Goal: Ask a question

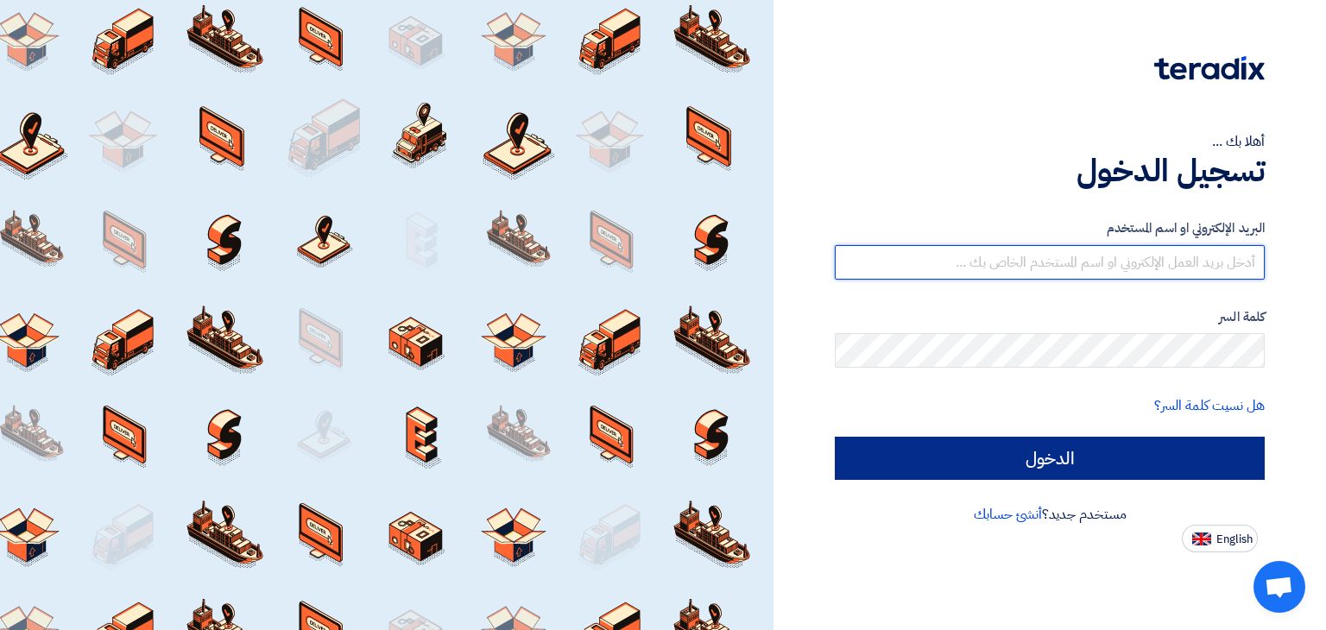
type input "assistant.greenpack.egypt@gmail.com"
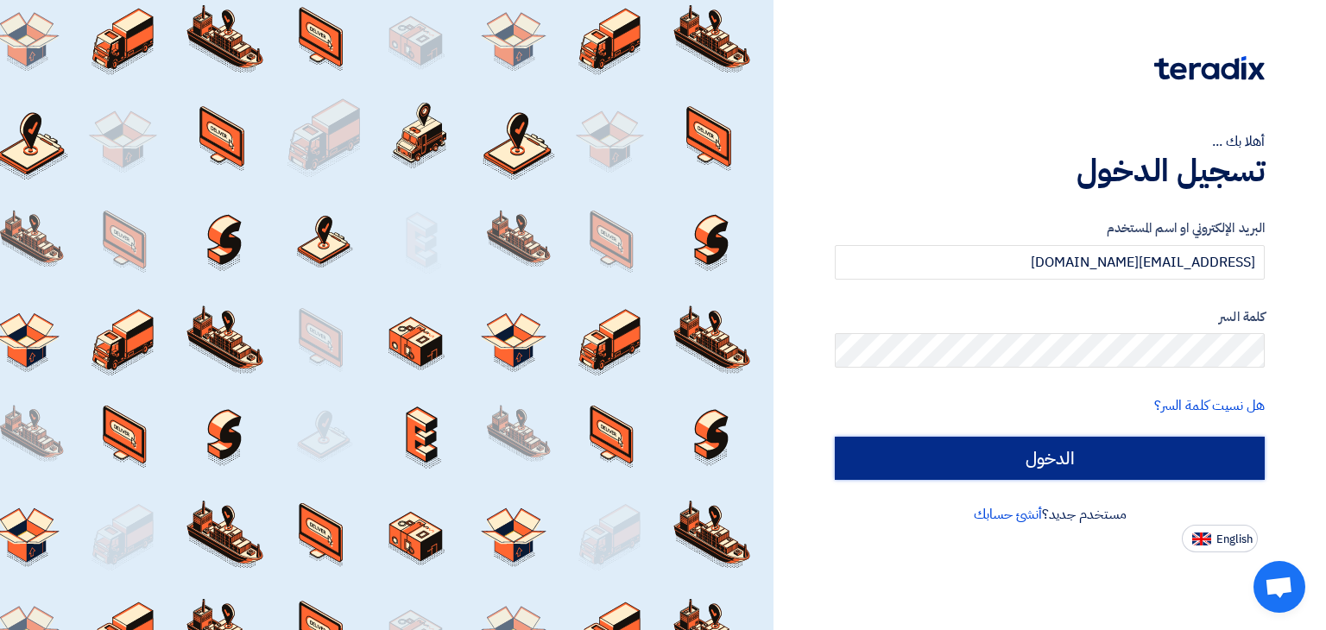
click at [1091, 457] on input "الدخول" at bounding box center [1050, 458] width 430 height 43
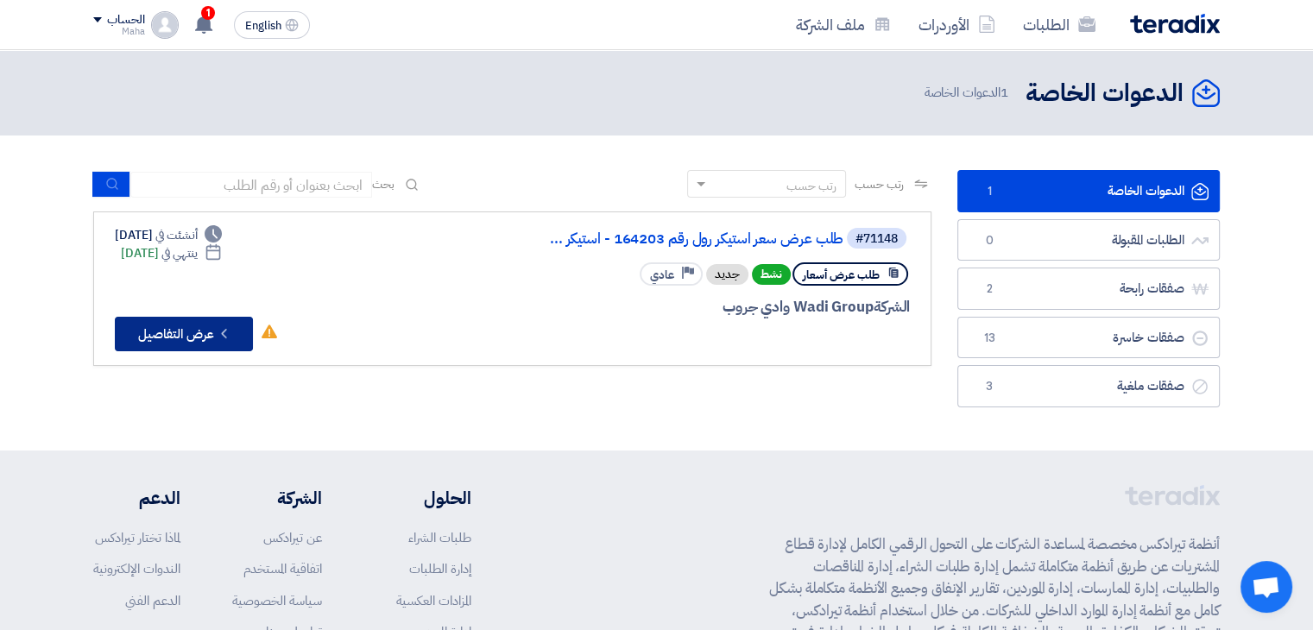
click at [207, 323] on button "Check details عرض التفاصيل" at bounding box center [184, 334] width 138 height 35
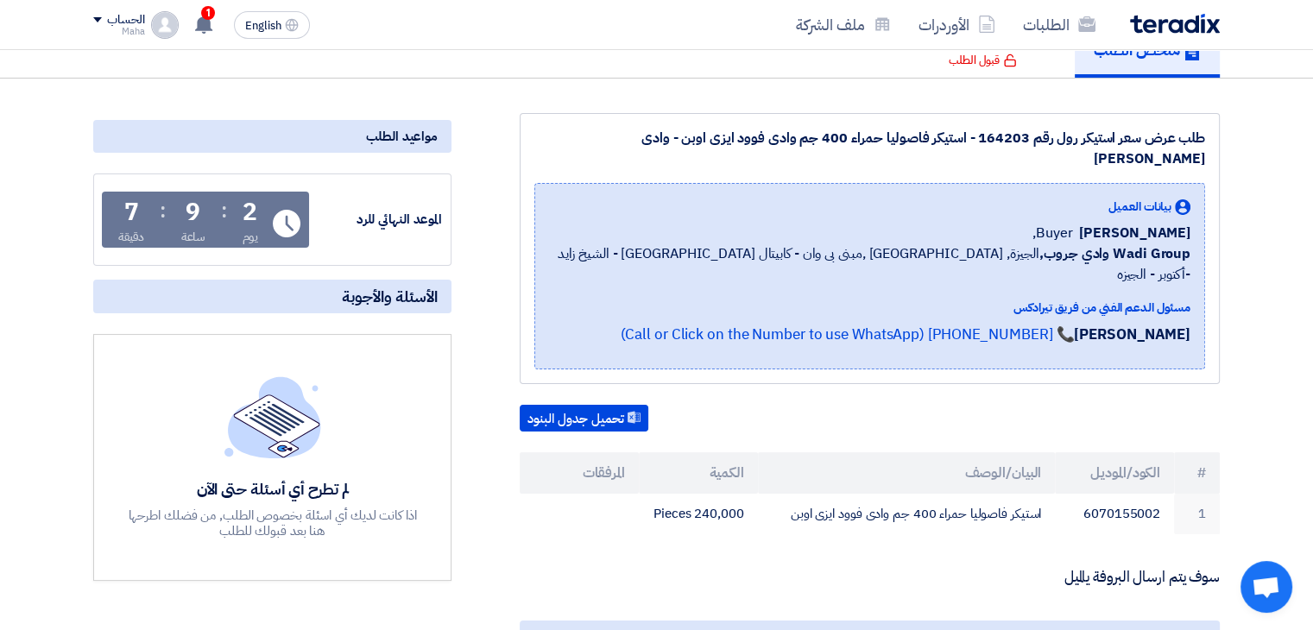
scroll to position [281, 0]
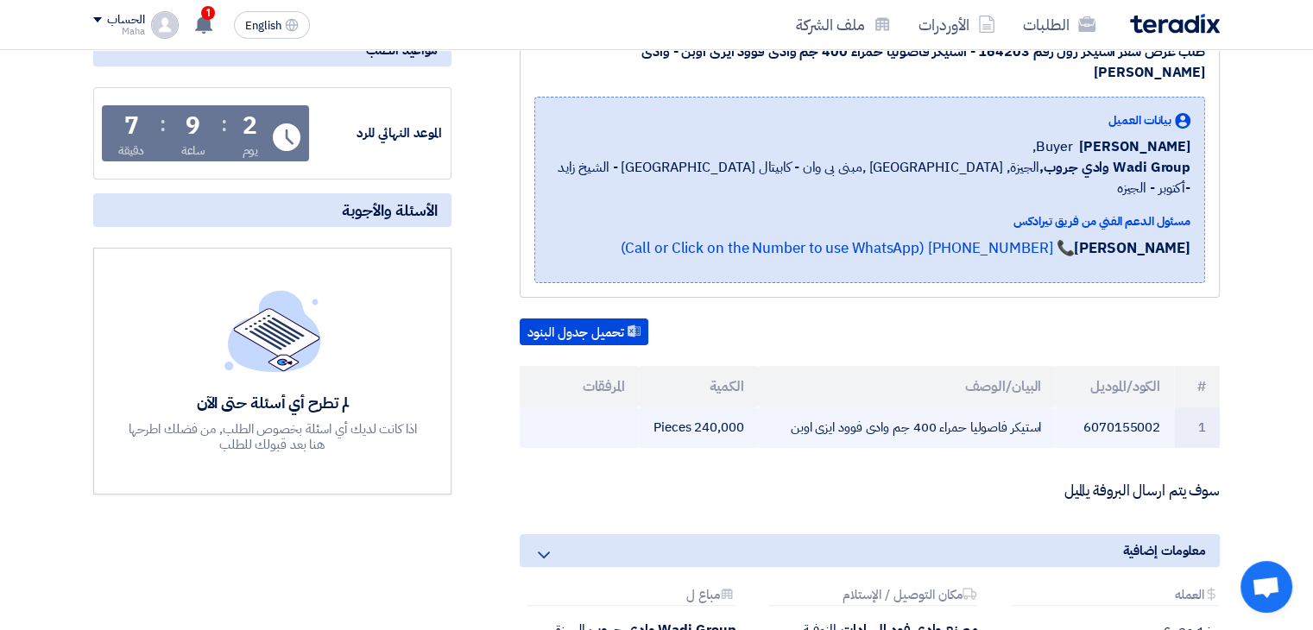
click at [803, 407] on td "استيكر فاصوليا حمراء 400 جم وادى فوود ايزى اوبن" at bounding box center [907, 427] width 298 height 41
click at [815, 407] on td "استيكر فاصوليا حمراء 400 جم وادى فوود ايزى اوبن" at bounding box center [907, 427] width 298 height 41
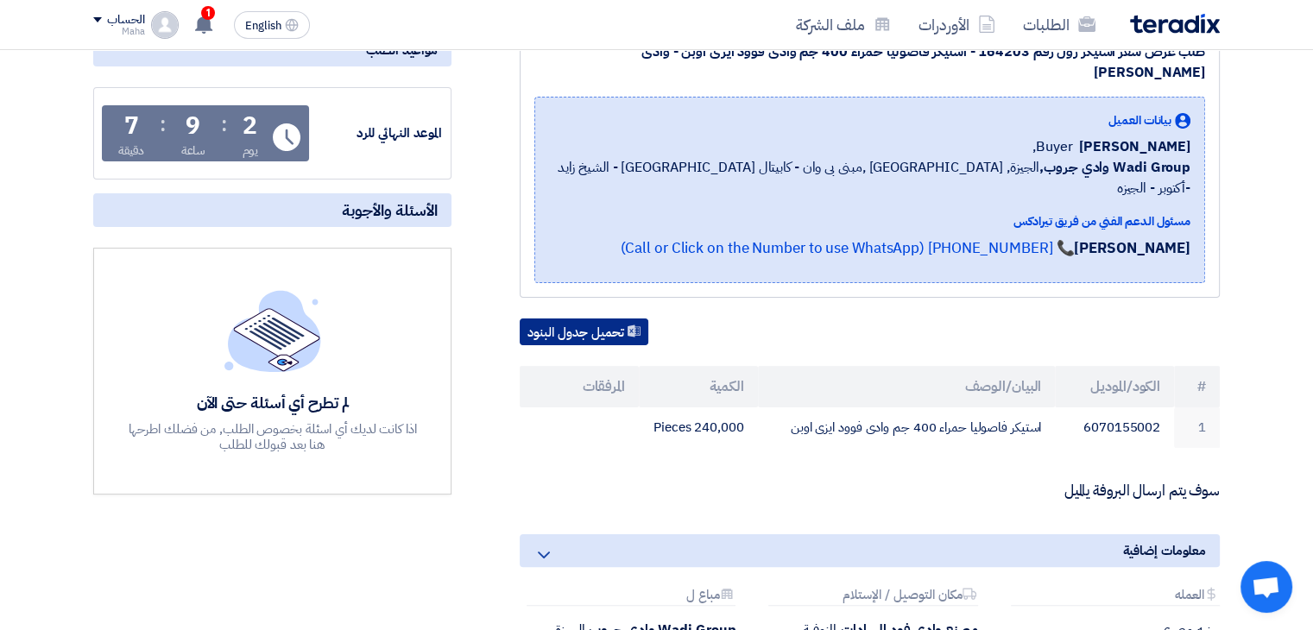
click at [607, 319] on button "تحميل جدول البنود" at bounding box center [584, 333] width 129 height 28
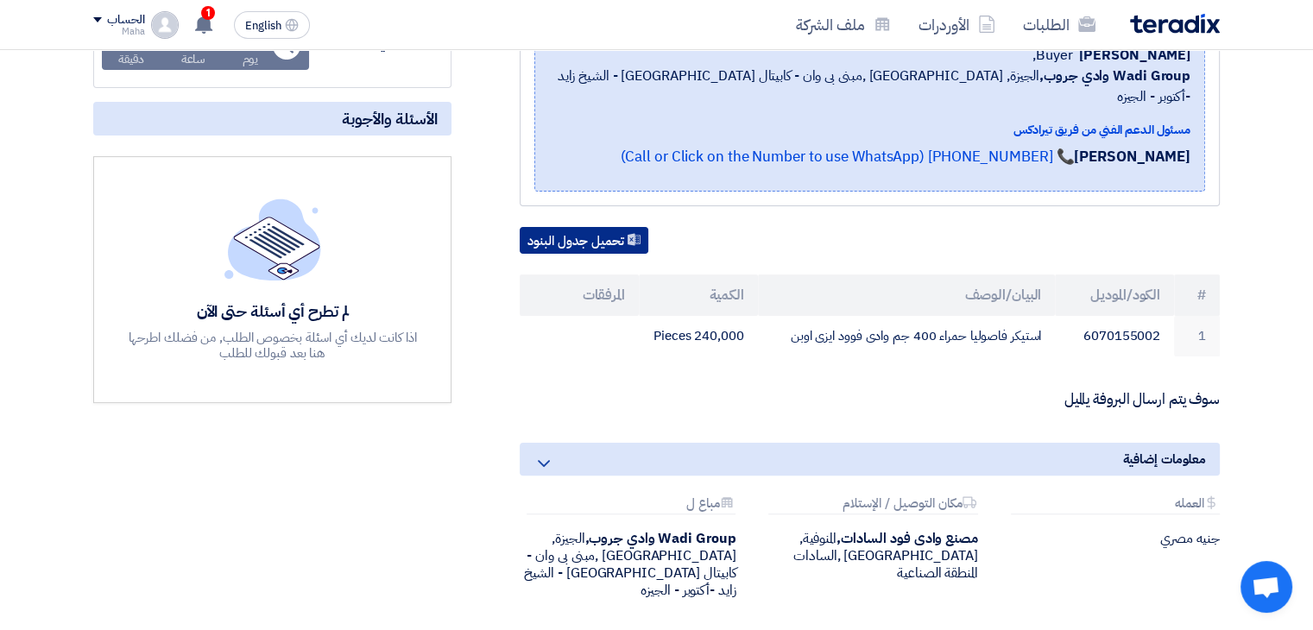
scroll to position [518, 0]
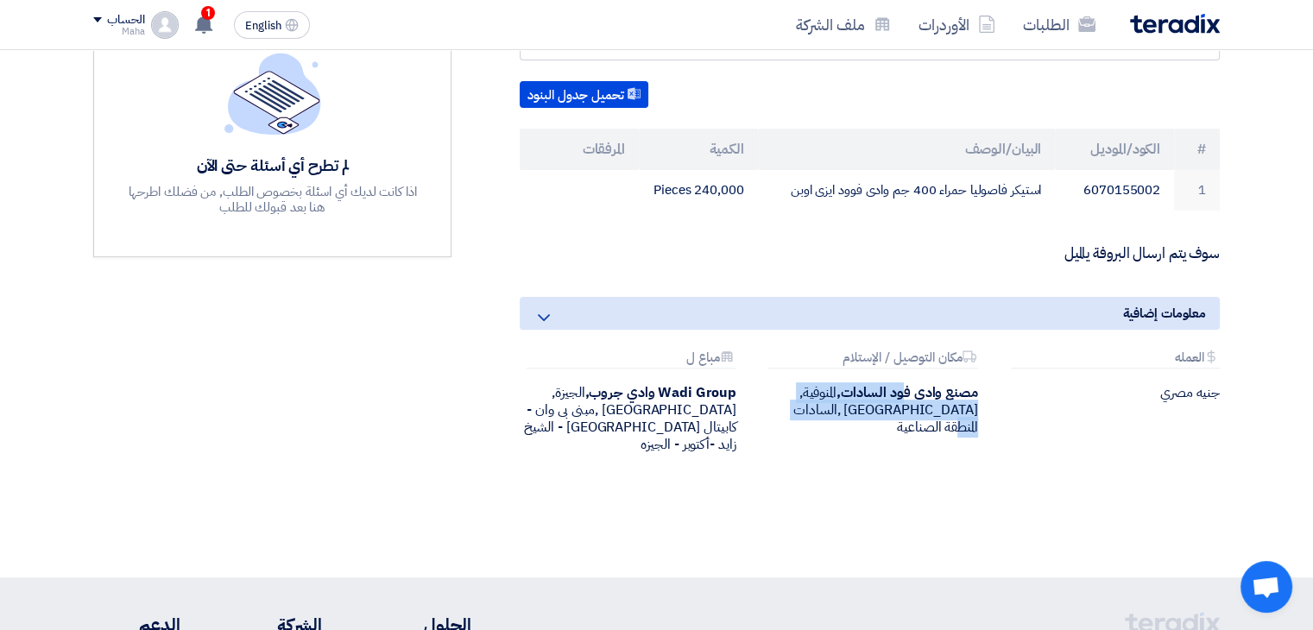
drag, startPoint x: 900, startPoint y: 329, endPoint x: 740, endPoint y: 381, distance: 168.7
click at [742, 381] on div "Attachments العمله جنيه مصري Attachments مكان التوصيل / الإستلام مصنع وادى فود …" at bounding box center [870, 415] width 726 height 130
click at [717, 440] on div "طلب عرض سعر استيكر رول رقم 164203 - استيكر فاصوليا حمراء 400 جم وادى فوود ايزى …" at bounding box center [656, 166] width 1152 height 754
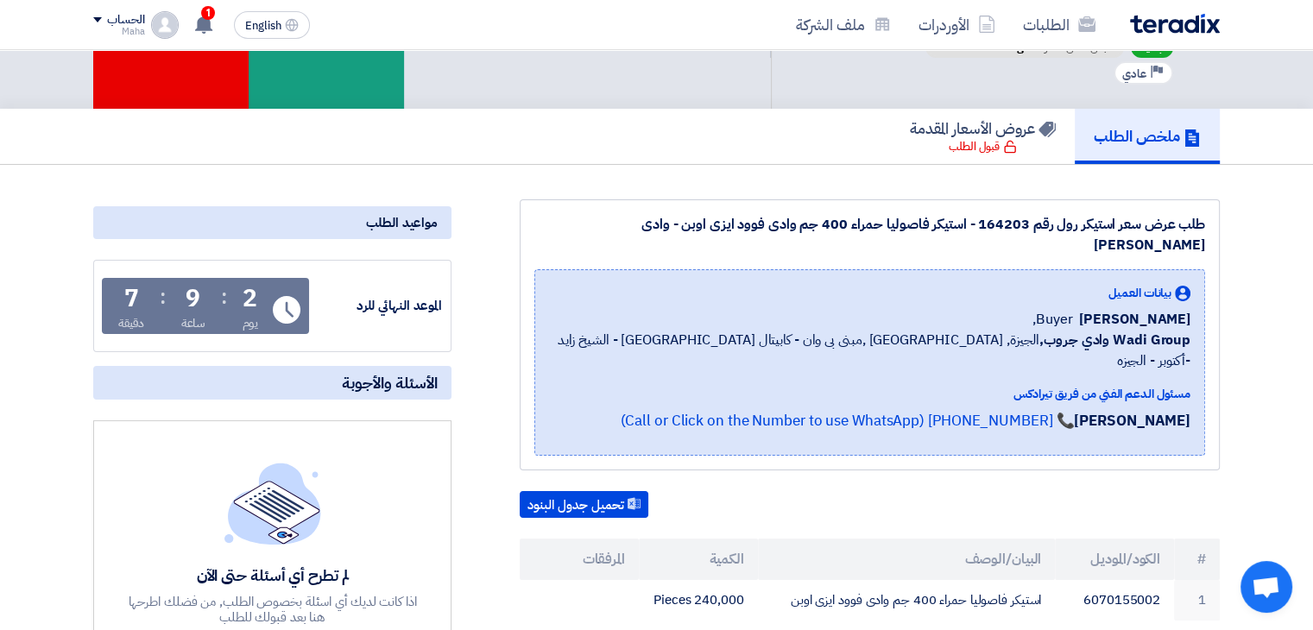
scroll to position [259, 0]
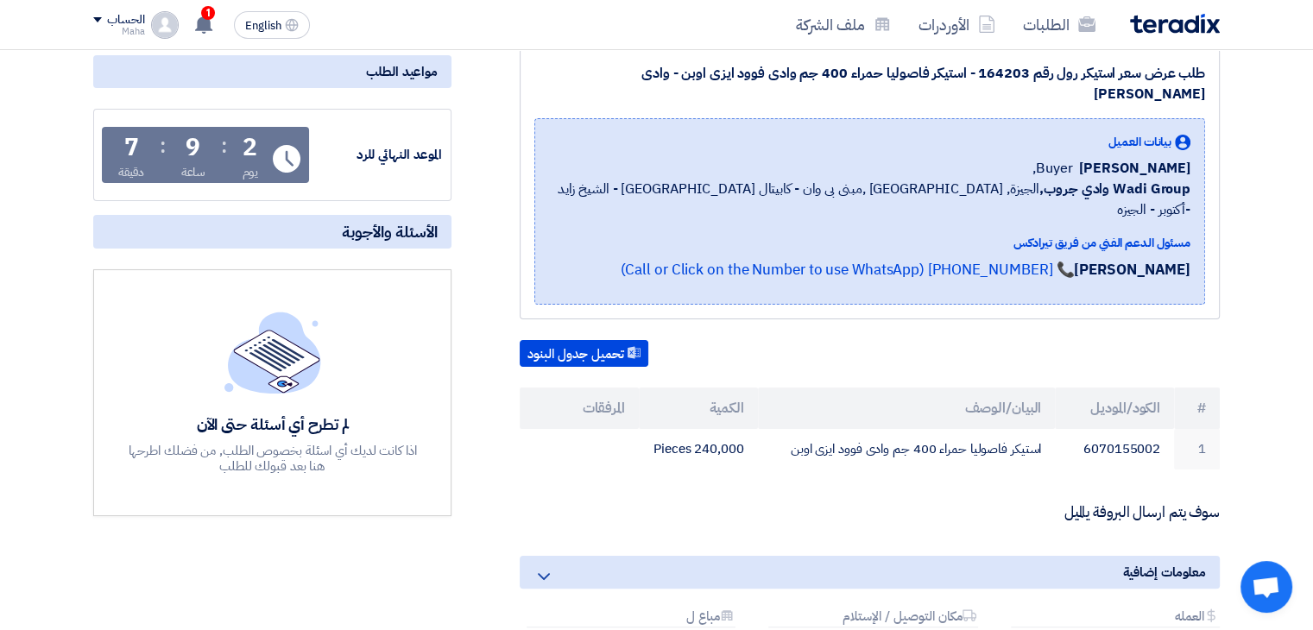
click at [231, 384] on img at bounding box center [272, 352] width 97 height 81
click at [287, 443] on div "اذا كانت لديك أي اسئلة بخصوص الطلب, من فضلك اطرحها هنا بعد قبولك للطلب" at bounding box center [272, 458] width 293 height 31
click at [284, 443] on div "اذا كانت لديك أي اسئلة بخصوص الطلب, من فضلك اطرحها هنا بعد قبولك للطلب" at bounding box center [272, 458] width 293 height 31
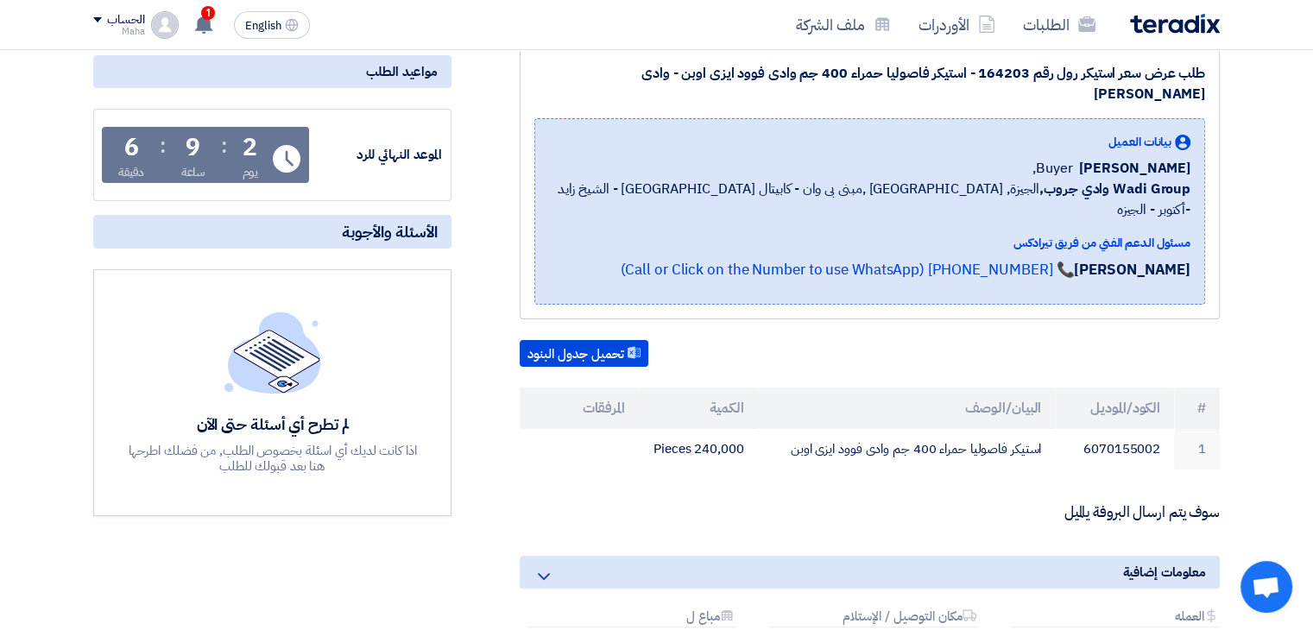
click at [510, 486] on div "طلب عرض سعر استيكر رول رقم 164203 - استيكر فاصوليا حمراء 400 جم وادى فوود ايزى …" at bounding box center [848, 400] width 768 height 705
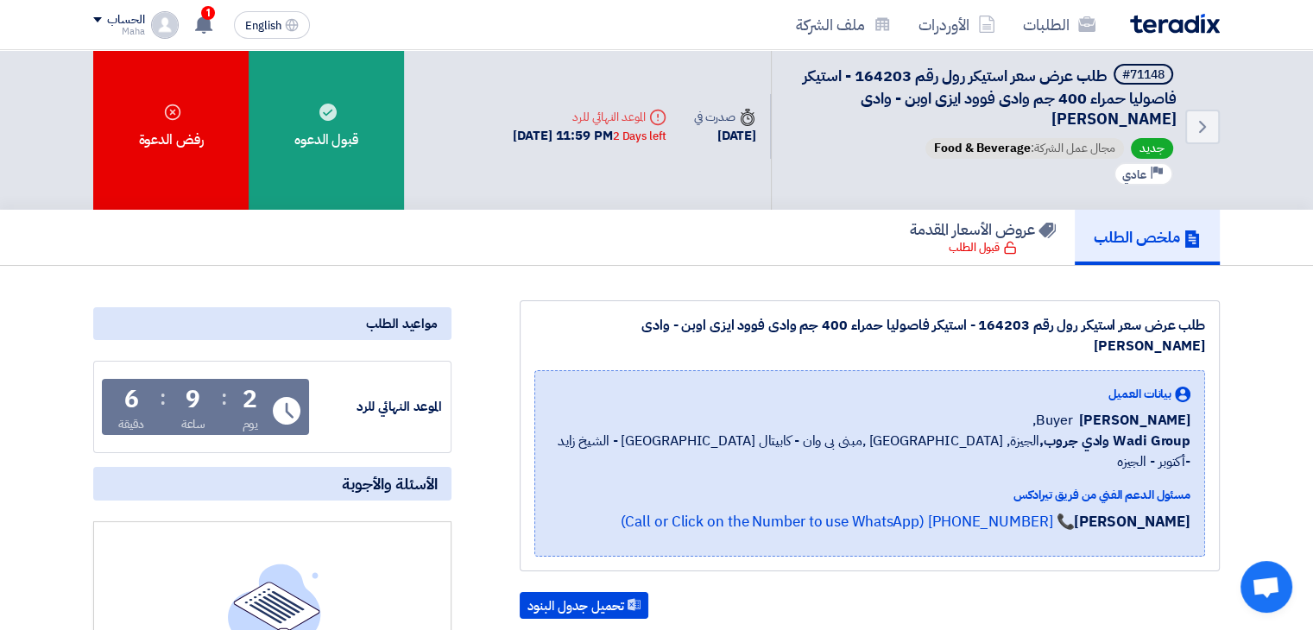
scroll to position [0, 0]
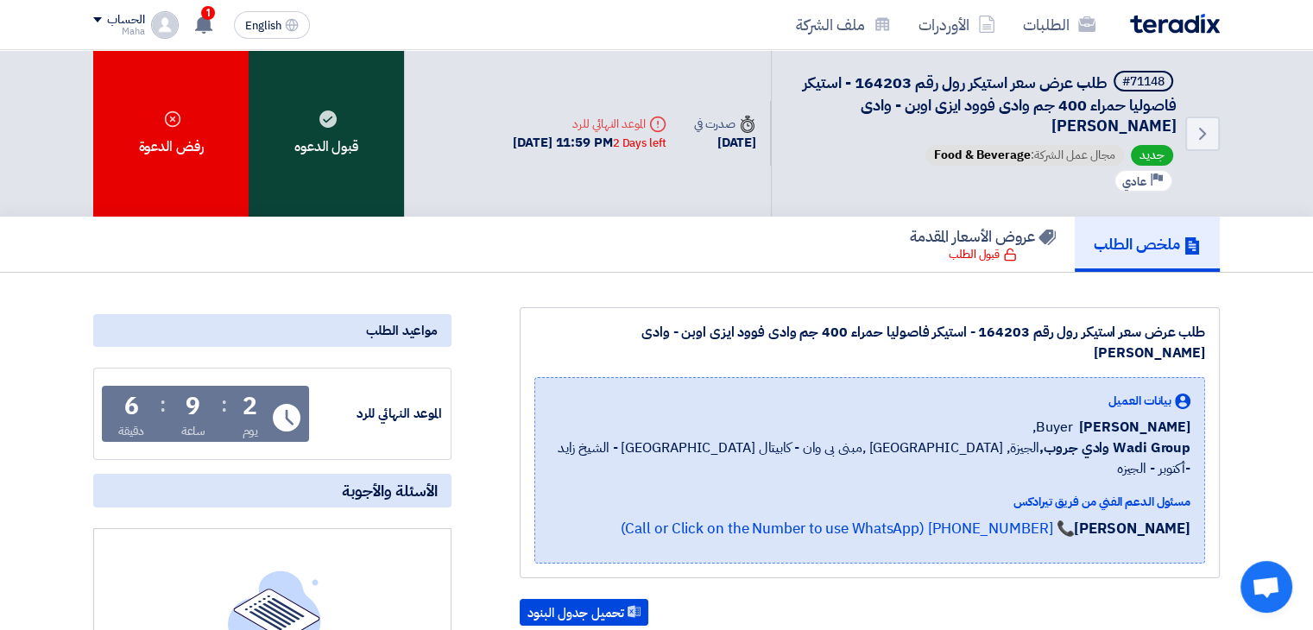
click at [333, 145] on div "قبول الدعوه" at bounding box center [326, 133] width 155 height 167
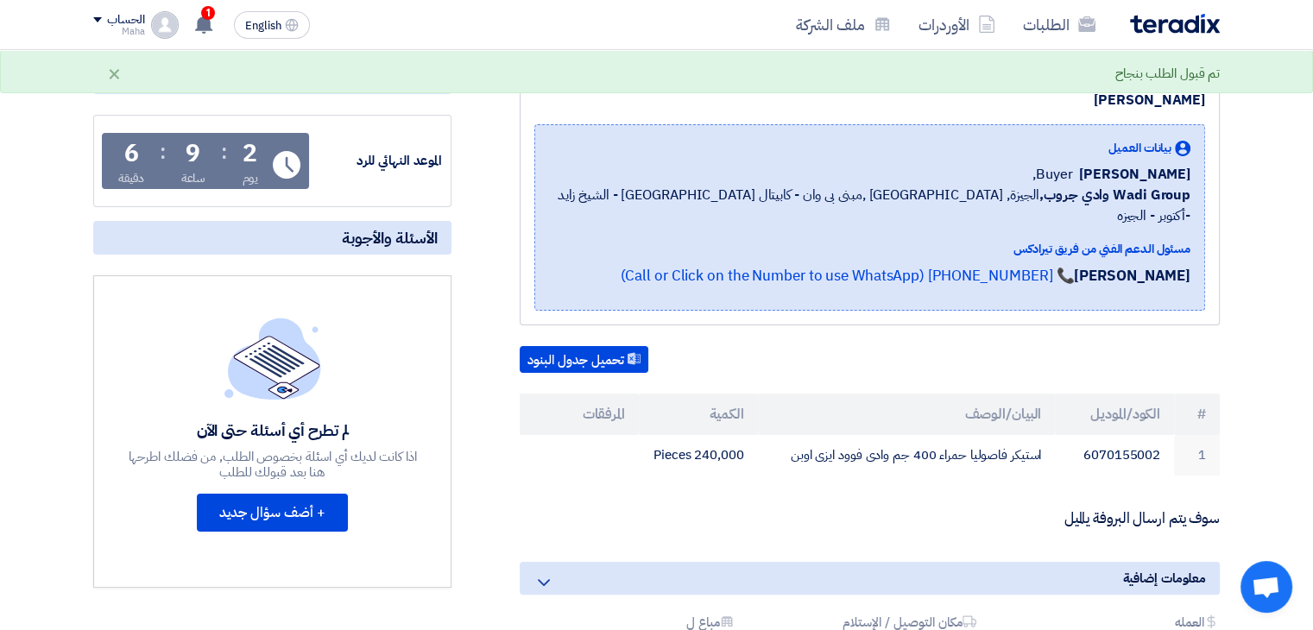
scroll to position [345, 0]
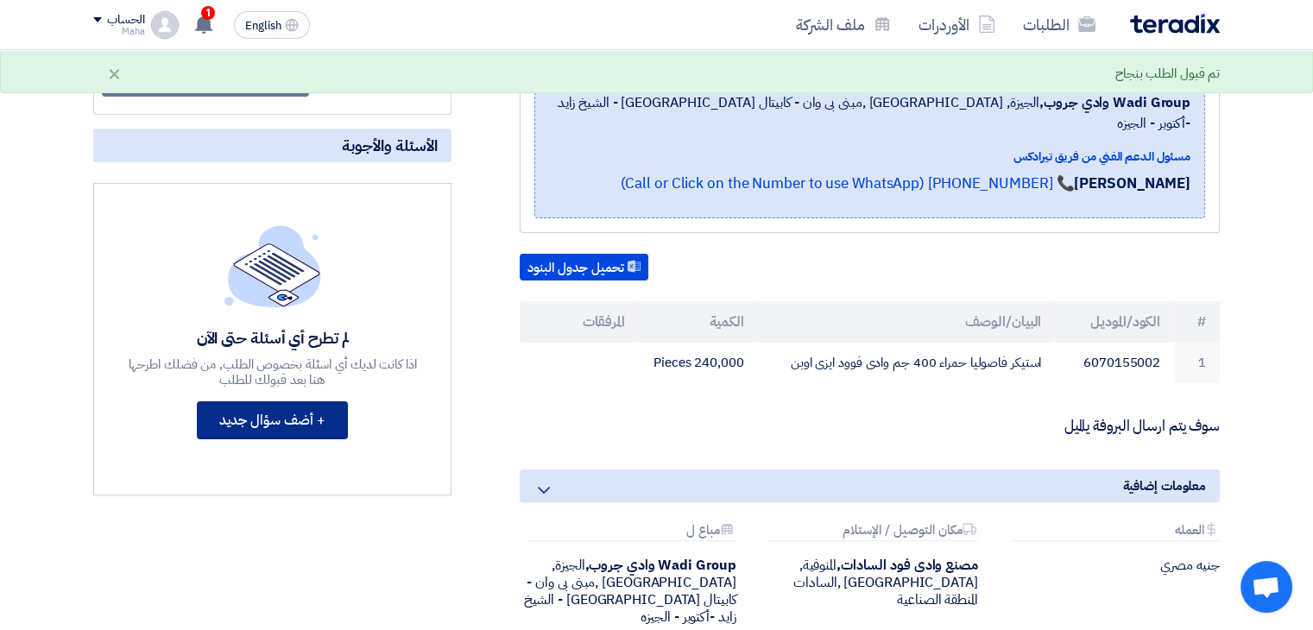
click at [284, 411] on button "+ أضف سؤال جديد" at bounding box center [272, 420] width 151 height 38
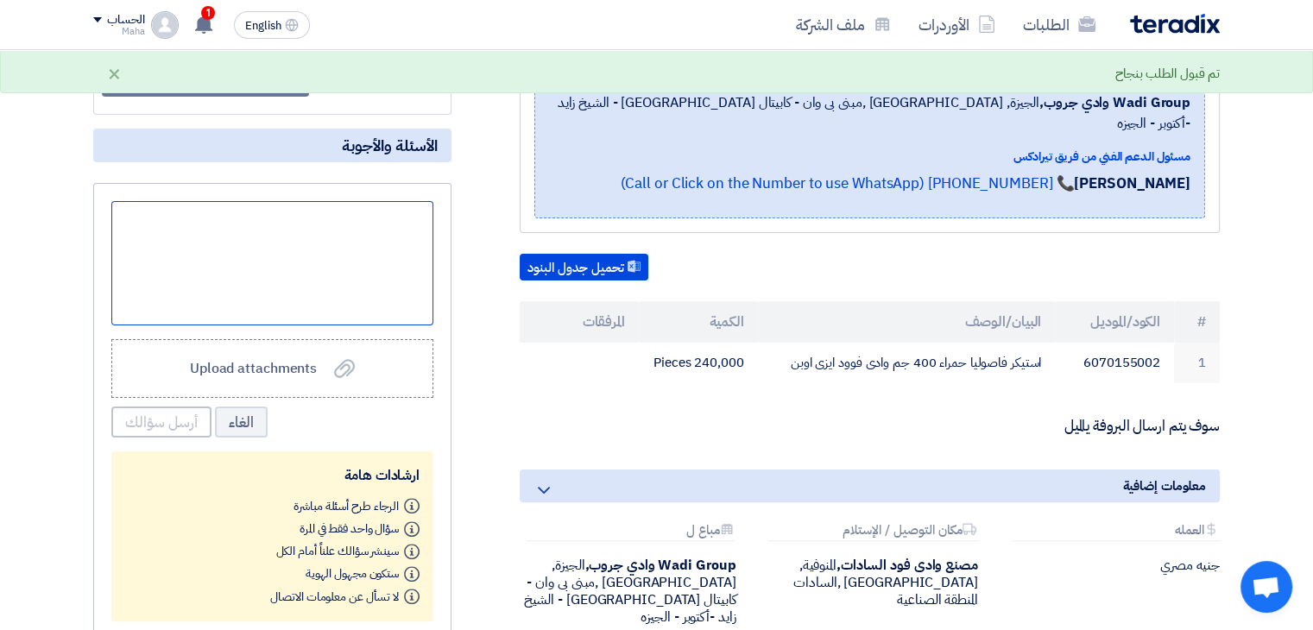
click at [318, 224] on div at bounding box center [272, 263] width 322 height 124
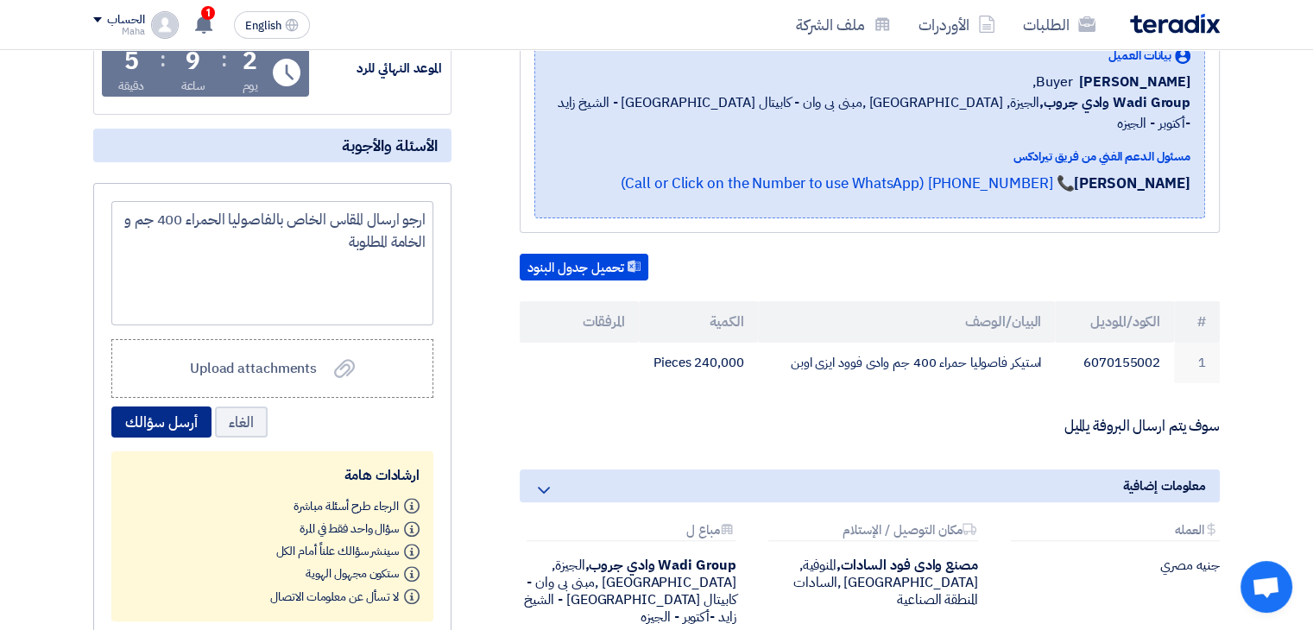
click at [142, 426] on button "أرسل سؤالك" at bounding box center [161, 422] width 100 height 31
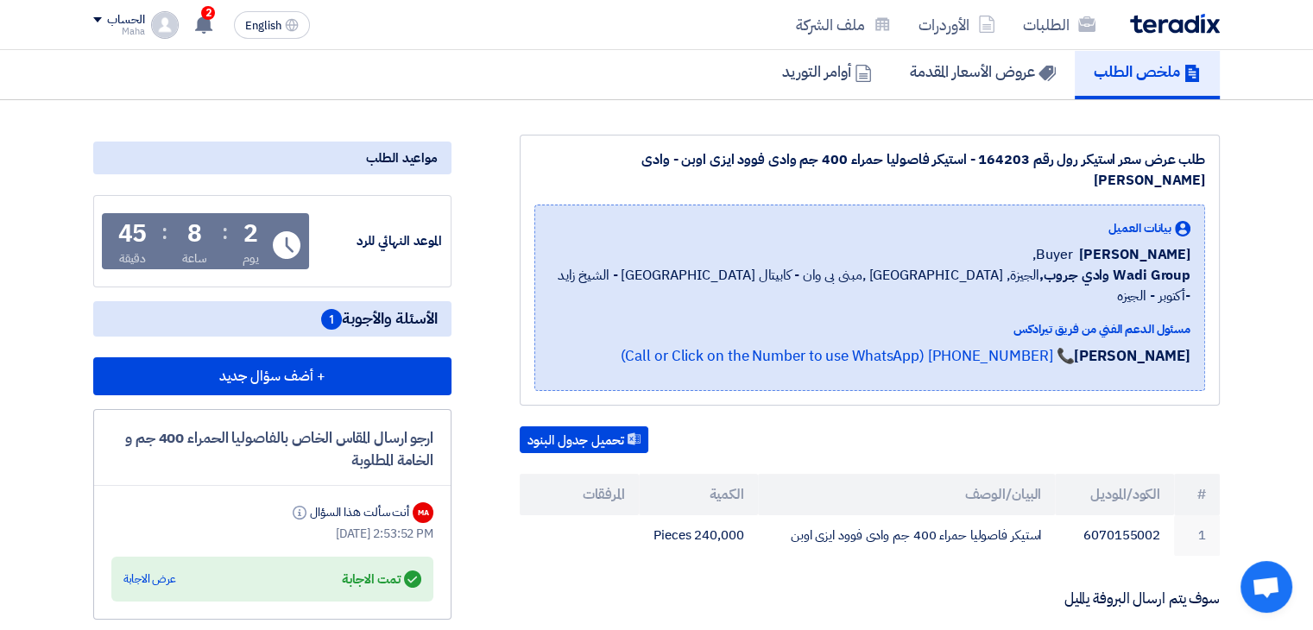
scroll to position [259, 0]
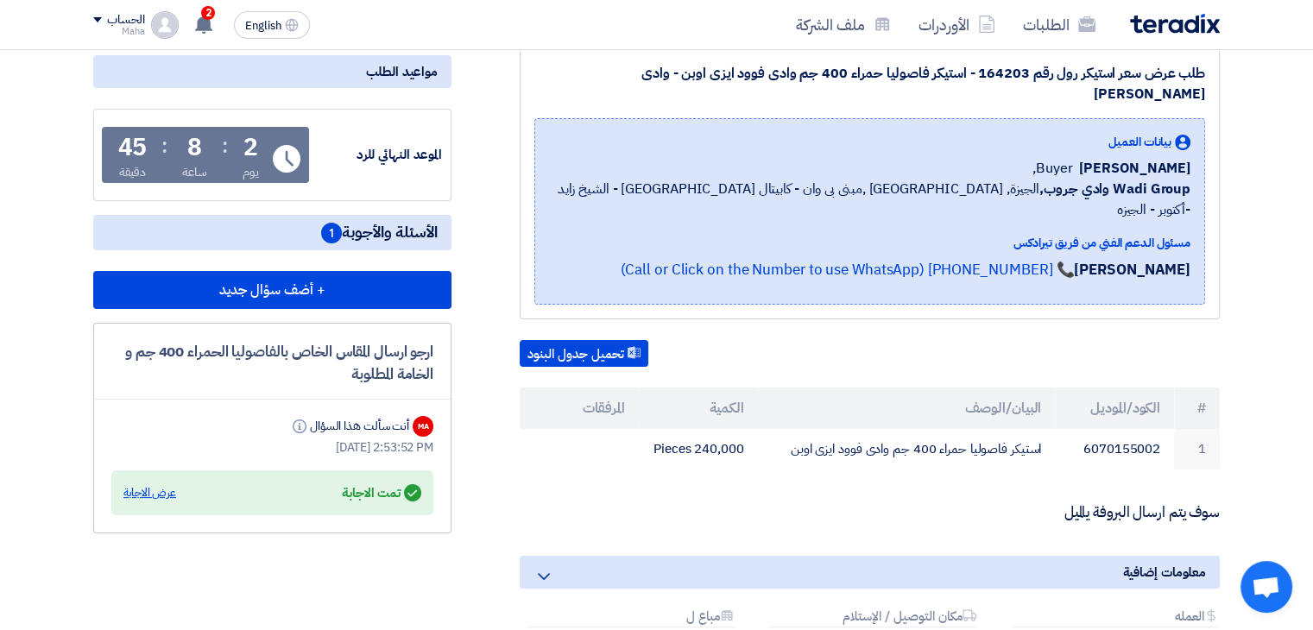
click at [145, 489] on div "عرض الاجابة" at bounding box center [149, 492] width 53 height 17
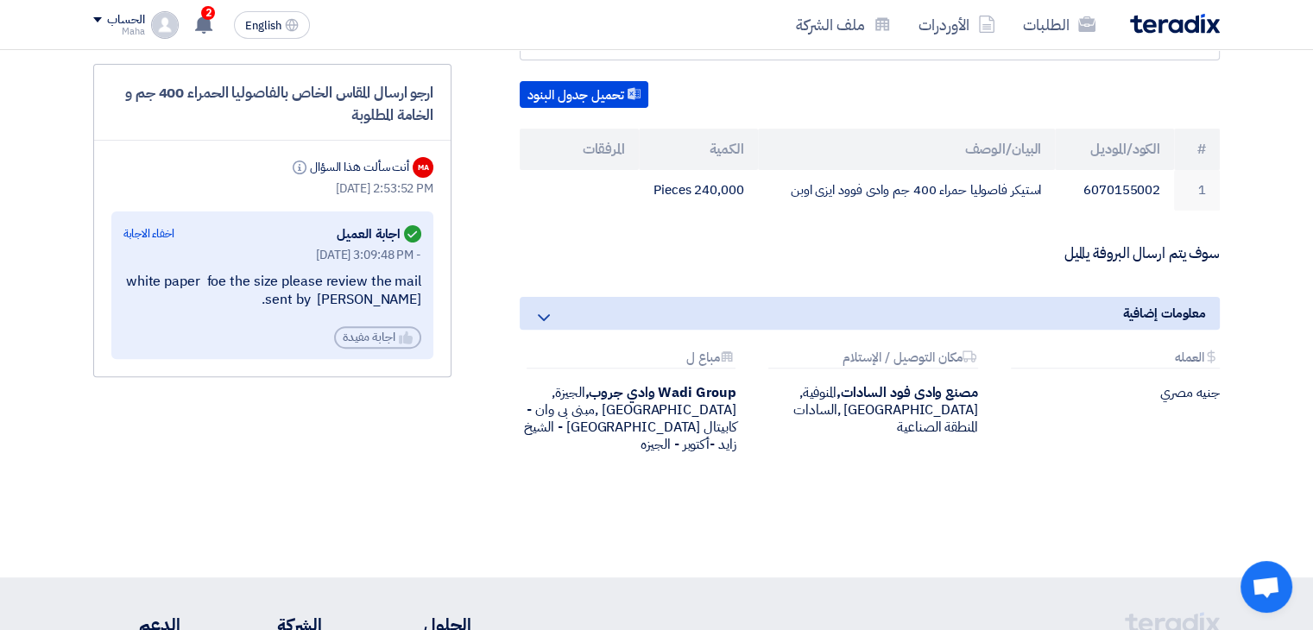
scroll to position [432, 0]
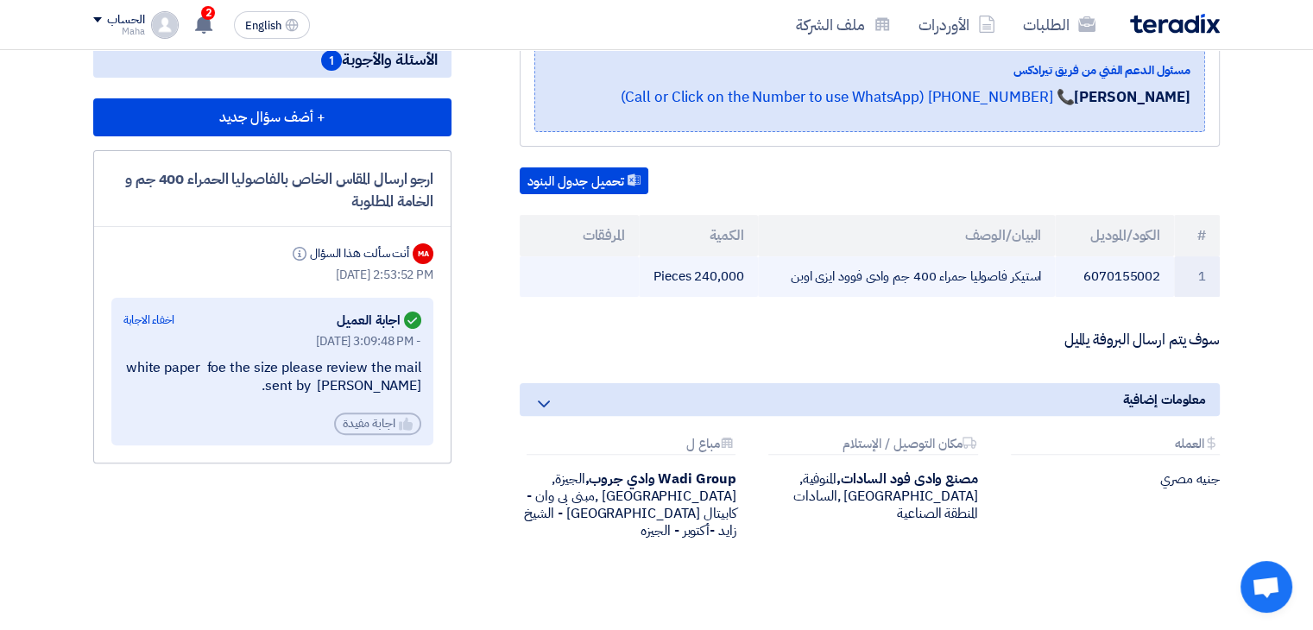
click at [1174, 256] on td "1" at bounding box center [1197, 276] width 46 height 41
